Goal: Task Accomplishment & Management: Manage account settings

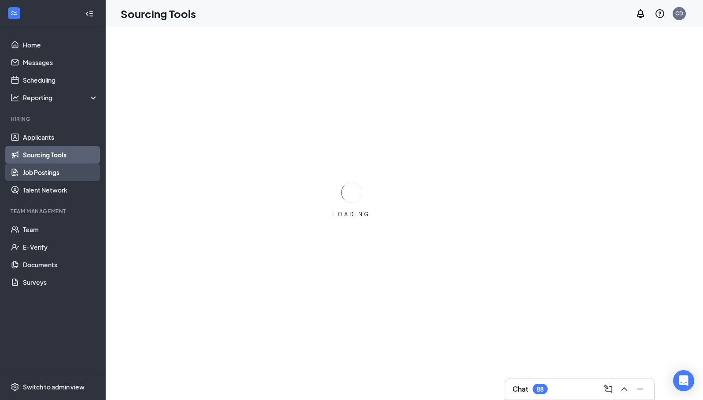
click at [39, 173] on link "Job Postings" at bounding box center [60, 173] width 75 height 18
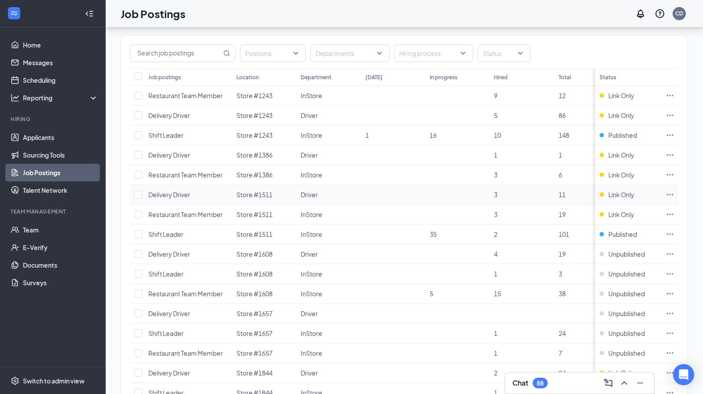
scroll to position [88, 0]
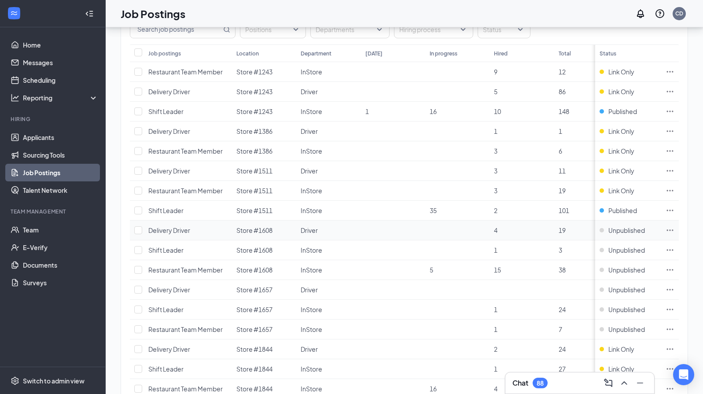
click at [673, 230] on icon "Ellipses" at bounding box center [670, 229] width 7 height 1
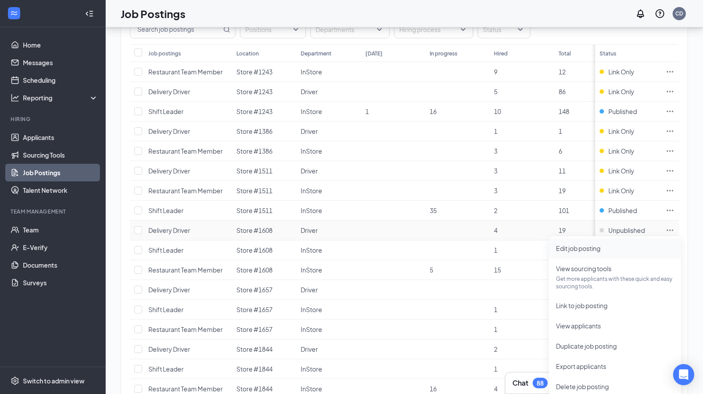
click at [634, 245] on span "Edit job posting" at bounding box center [615, 248] width 118 height 10
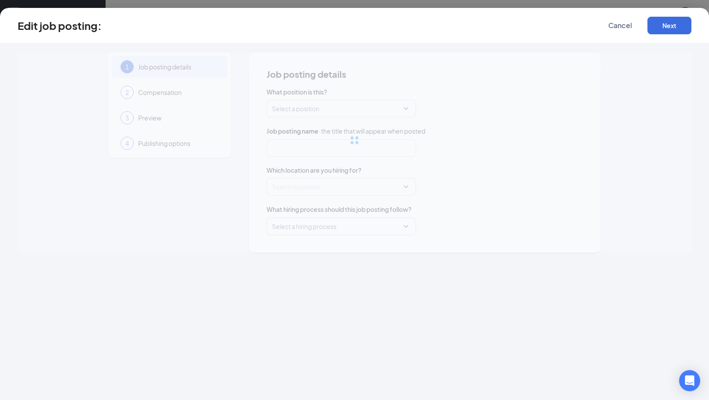
type input "Delivery Driver"
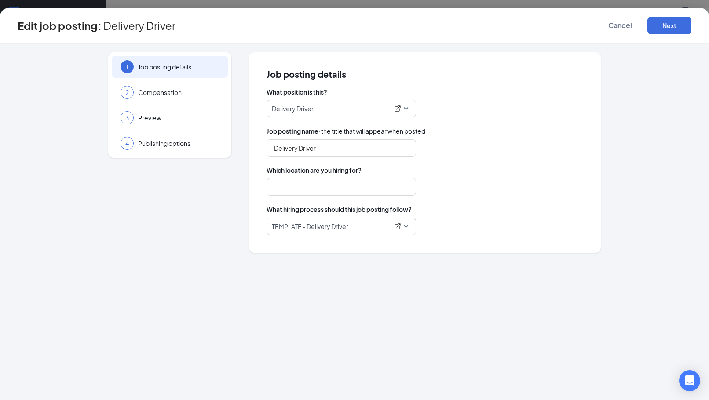
type input "Store #1608"
click at [195, 145] on span "Publishing options" at bounding box center [178, 143] width 81 height 9
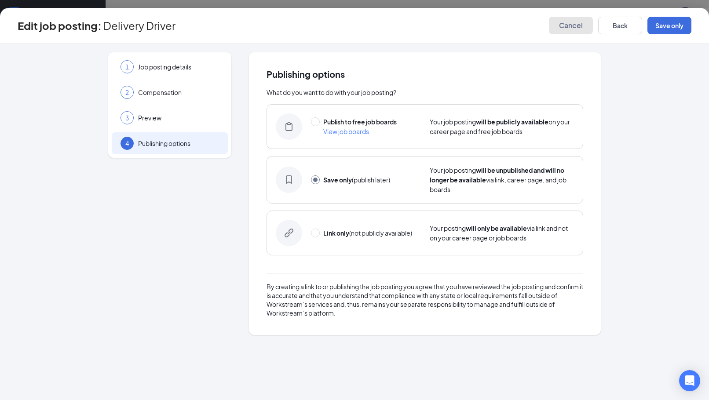
click at [572, 28] on span "Cancel" at bounding box center [571, 25] width 24 height 9
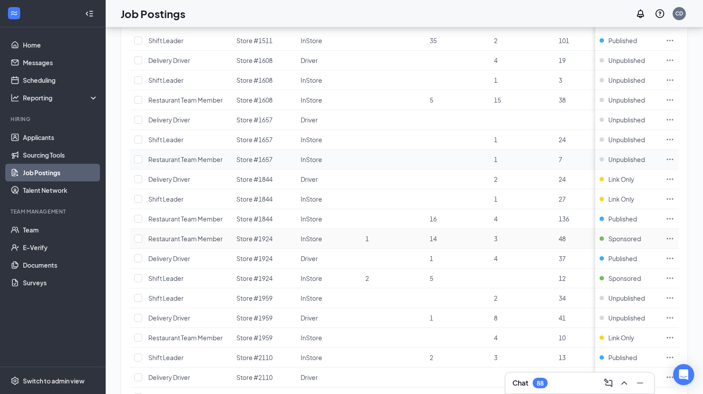
scroll to position [264, 0]
